Goal: Navigation & Orientation: Find specific page/section

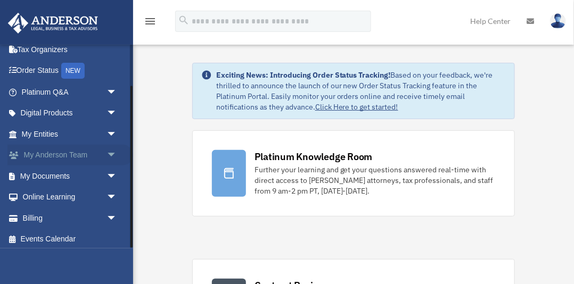
scroll to position [53, 0]
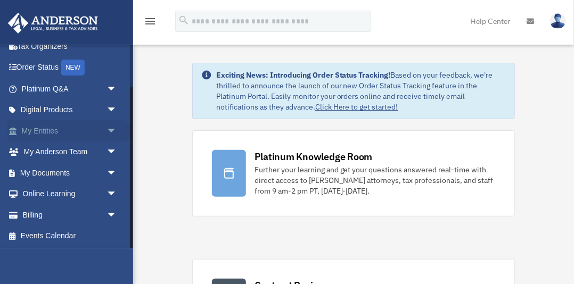
click at [47, 131] on link "My Entities arrow_drop_down" at bounding box center [70, 130] width 126 height 21
click at [113, 129] on span "arrow_drop_down" at bounding box center [117, 131] width 21 height 22
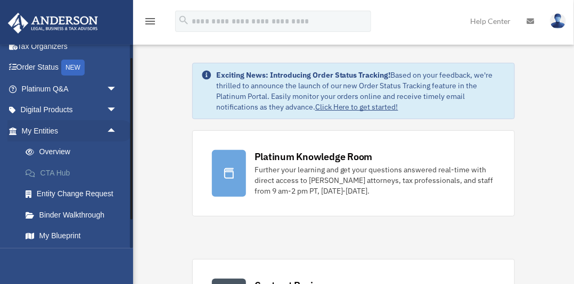
scroll to position [84, 0]
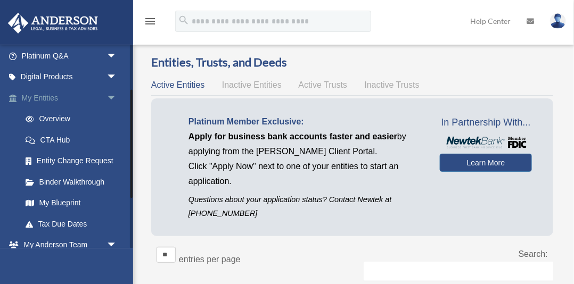
scroll to position [87, 0]
click at [64, 204] on link "My Blueprint" at bounding box center [74, 202] width 118 height 21
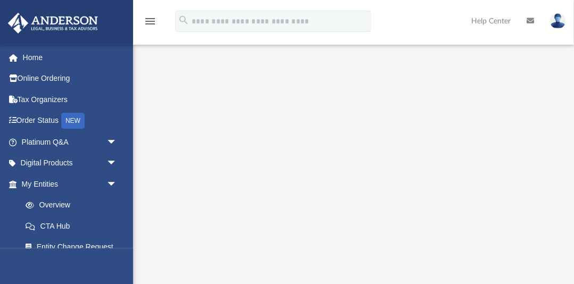
scroll to position [1, 0]
